Goal: Task Accomplishment & Management: Manage account settings

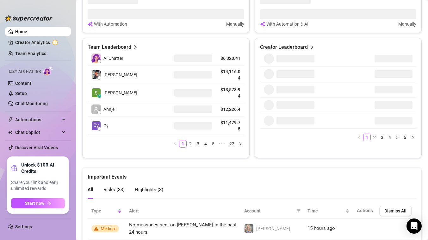
scroll to position [286, 0]
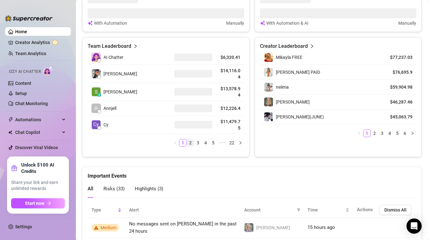
click at [192, 142] on link "2" at bounding box center [190, 142] width 7 height 7
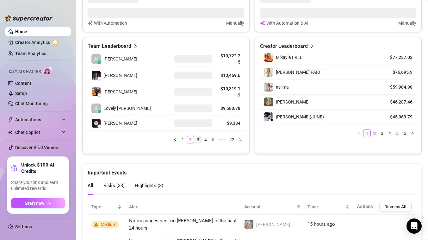
click at [198, 139] on link "3" at bounding box center [197, 139] width 7 height 7
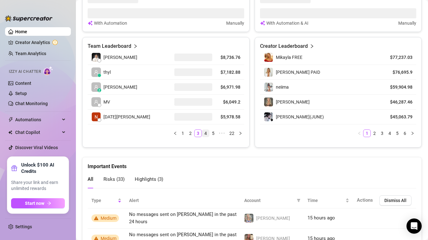
click at [206, 135] on link "4" at bounding box center [205, 133] width 7 height 7
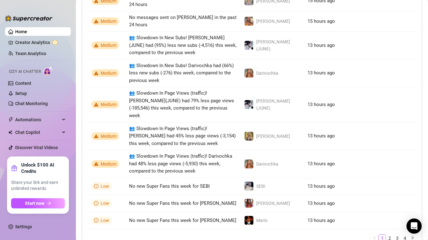
scroll to position [527, 0]
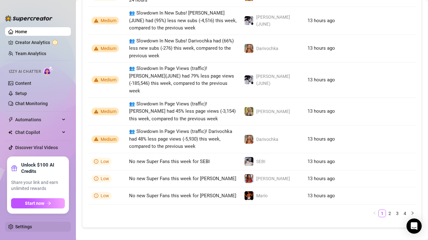
click at [24, 225] on link "Settings" at bounding box center [23, 226] width 17 height 5
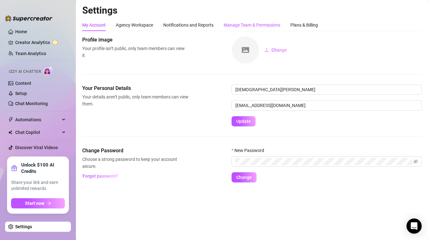
click at [238, 25] on div "Manage Team & Permissions" at bounding box center [251, 24] width 57 height 7
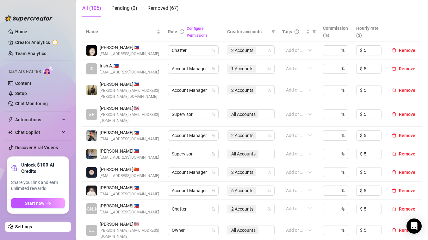
scroll to position [119, 0]
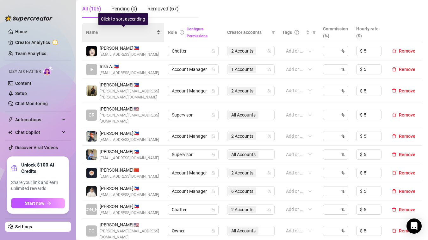
click at [158, 34] on div "Name" at bounding box center [123, 32] width 74 height 7
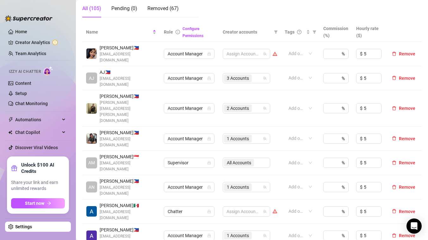
scroll to position [116, 0]
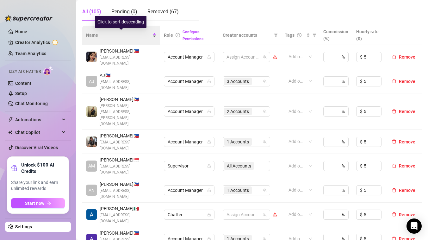
click at [155, 37] on div "Name" at bounding box center [121, 35] width 70 height 7
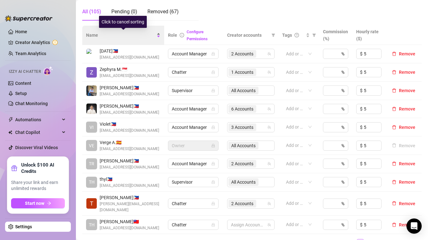
click at [159, 34] on div "Name" at bounding box center [123, 35] width 74 height 7
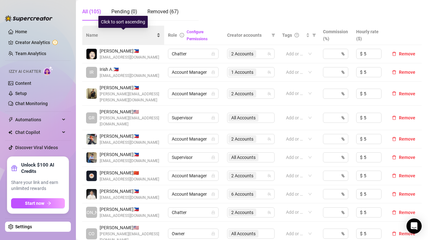
click at [159, 34] on div "Name" at bounding box center [123, 35] width 74 height 7
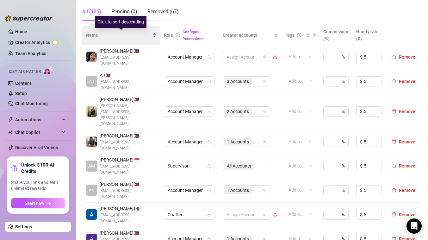
click at [155, 34] on div "Name" at bounding box center [121, 35] width 70 height 7
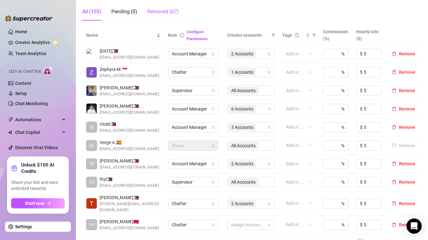
click at [165, 12] on div "Removed (67)" at bounding box center [162, 12] width 31 height 8
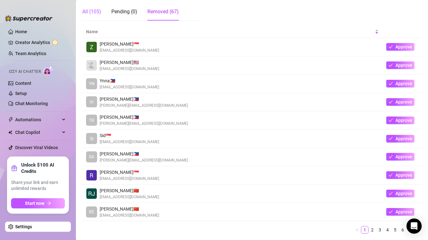
click at [94, 11] on div "All (105)" at bounding box center [91, 12] width 19 height 8
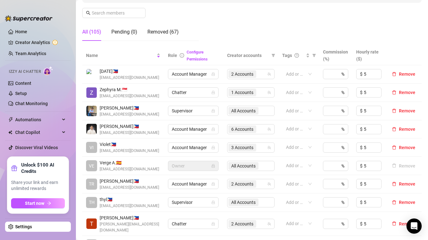
scroll to position [75, 0]
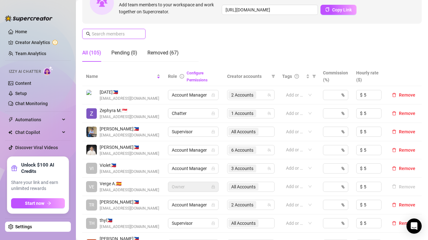
click at [130, 31] on input "text" at bounding box center [114, 33] width 45 height 7
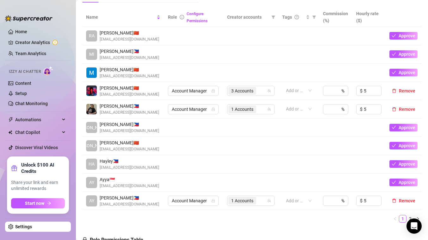
scroll to position [142, 0]
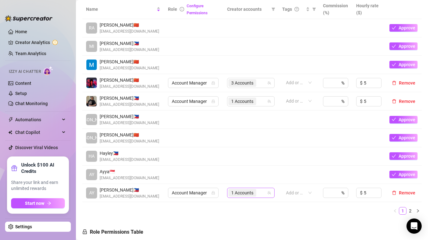
click at [249, 196] on span "1 Accounts" at bounding box center [242, 192] width 22 height 7
type input "ay"
click at [249, 196] on span "1 Accounts" at bounding box center [242, 192] width 22 height 7
click at [404, 195] on span "Remove" at bounding box center [407, 192] width 16 height 5
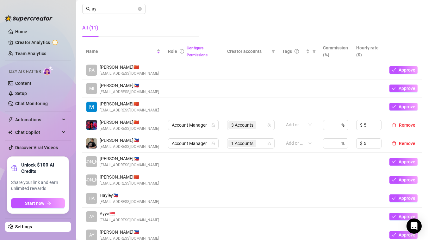
scroll to position [101, 0]
